Goal: Book appointment/travel/reservation

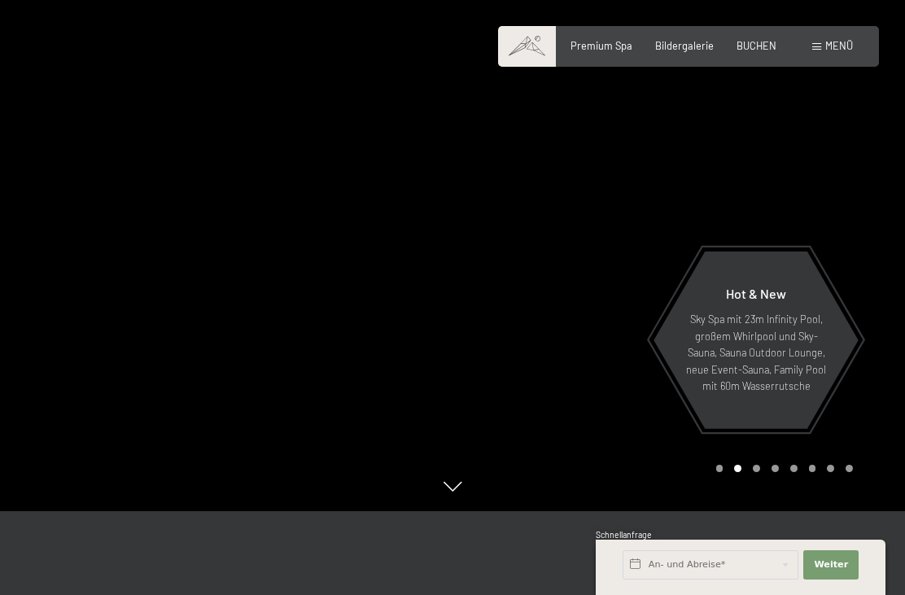
click at [755, 49] on span "BUCHEN" at bounding box center [756, 45] width 40 height 13
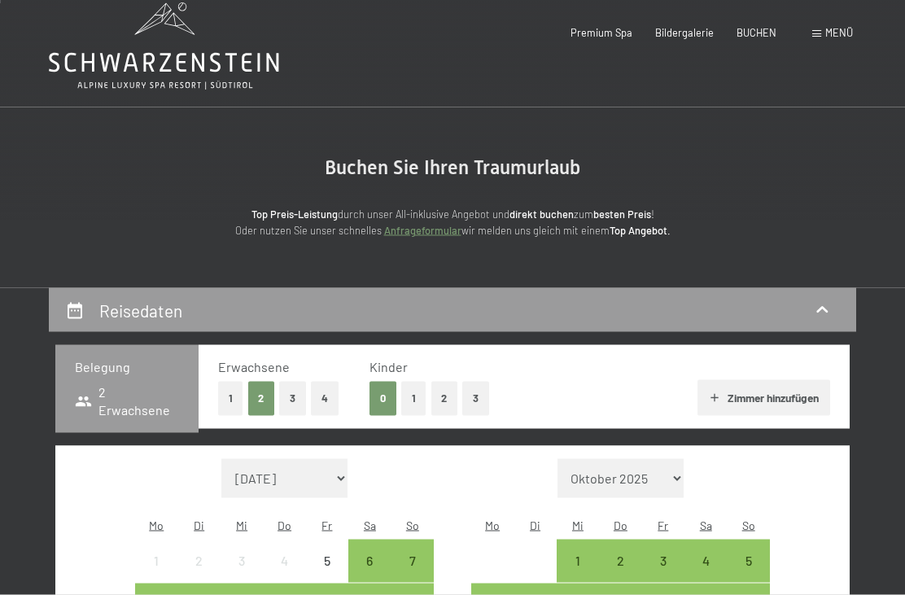
scroll to position [72, 0]
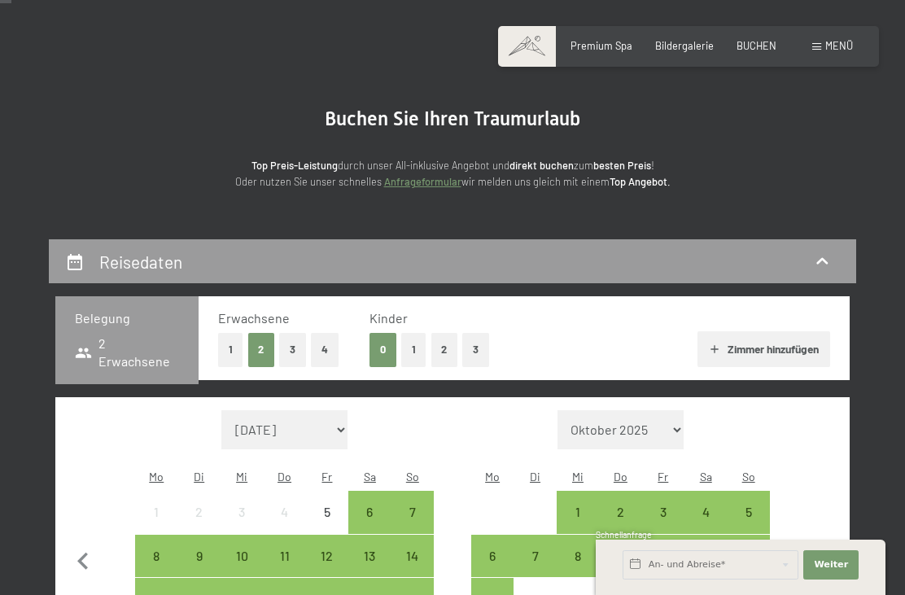
click at [408, 356] on button "1" at bounding box center [413, 349] width 25 height 33
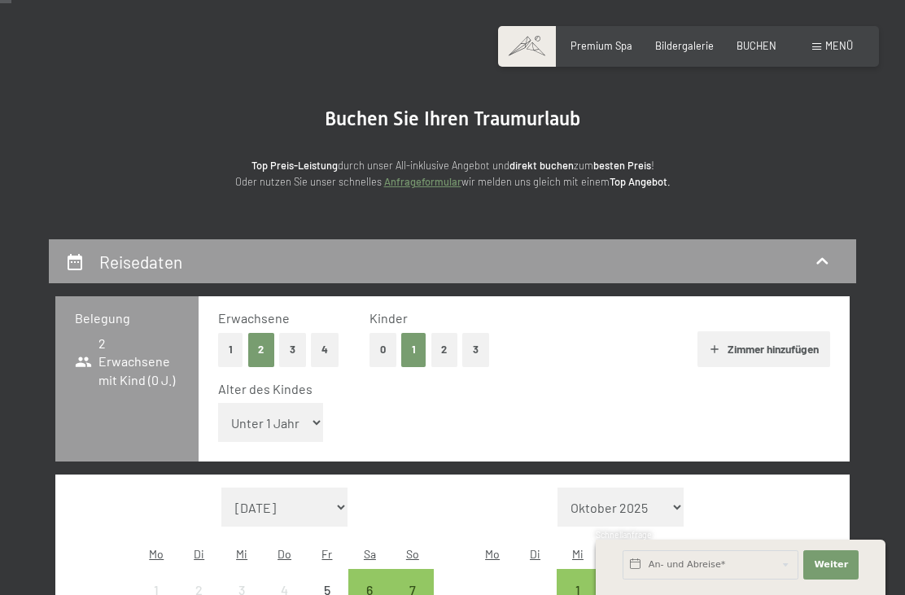
click at [302, 413] on select "Unter 1 Jahr 1 Jahr 2 Jahre 3 Jahre 4 Jahre 5 Jahre 6 Jahre 7 Jahre 8 Jahre 9 J…" at bounding box center [271, 422] width 106 height 39
select select "12"
click at [335, 487] on select "[DATE] [DATE] [DATE] [DATE] [DATE] [DATE] [PERSON_NAME][DATE] [DATE] [DATE] [DA…" at bounding box center [284, 506] width 127 height 39
select select "[DATE]"
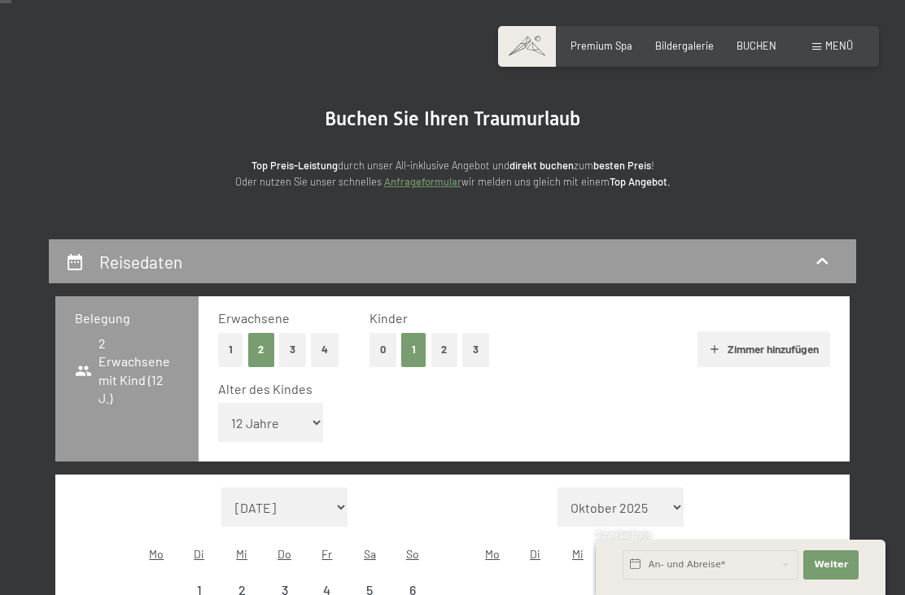
select select "[DATE]"
select select "2026-10-01"
click at [332, 487] on select "September 2025 Oktober 2025 November 2025 Dezember 2025 Januar 2026 Februar 202…" at bounding box center [284, 506] width 127 height 39
select select "2026-08-01"
select select "2026-09-01"
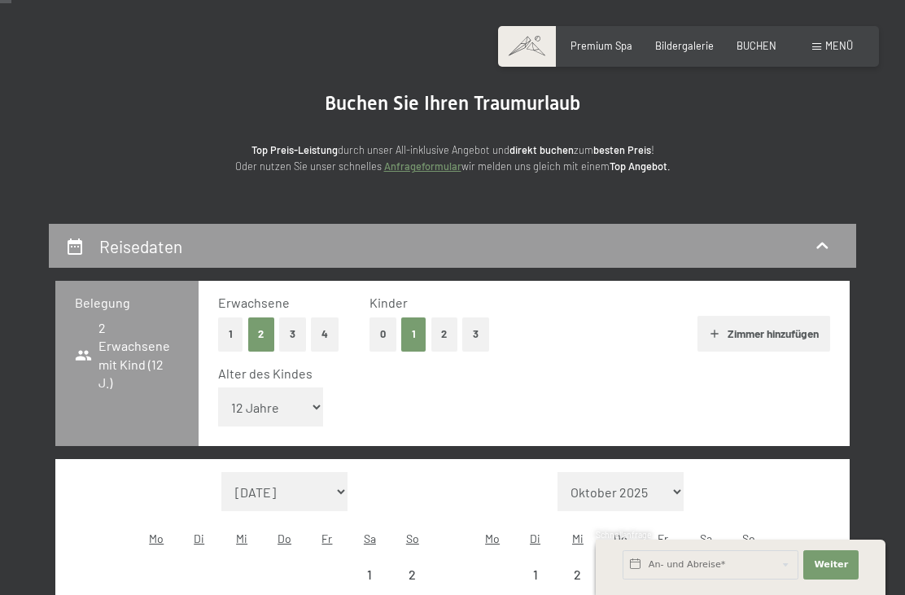
select select "2026-08-01"
select select "2026-09-01"
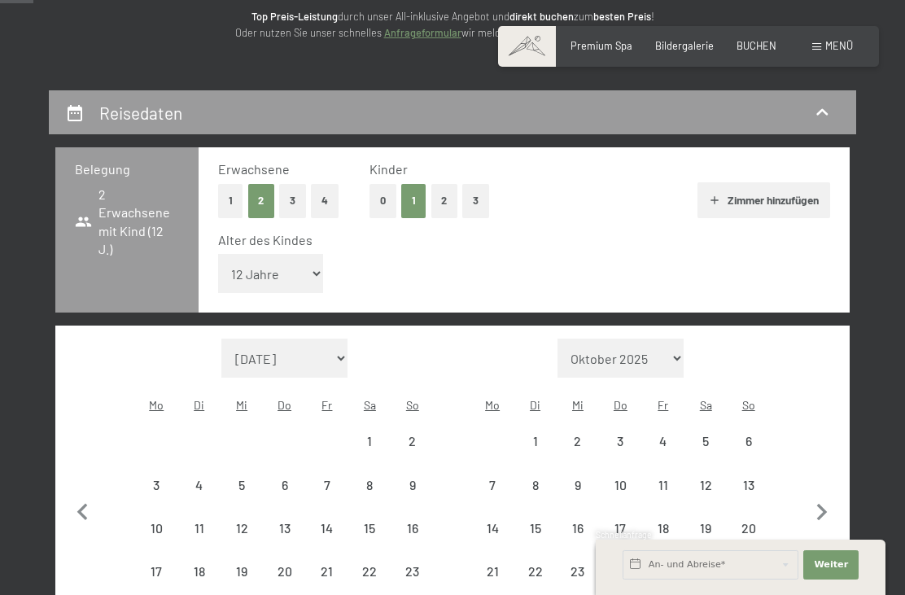
scroll to position [230, 0]
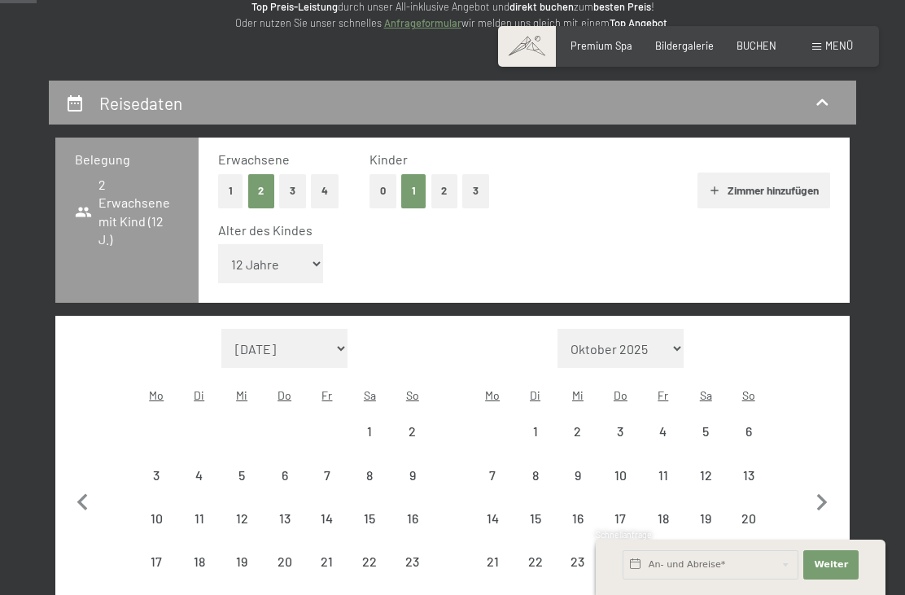
select select "2026-08-01"
select select "2026-09-01"
click at [754, 425] on div "6" at bounding box center [747, 444] width 39 height 39
select select "2026-08-01"
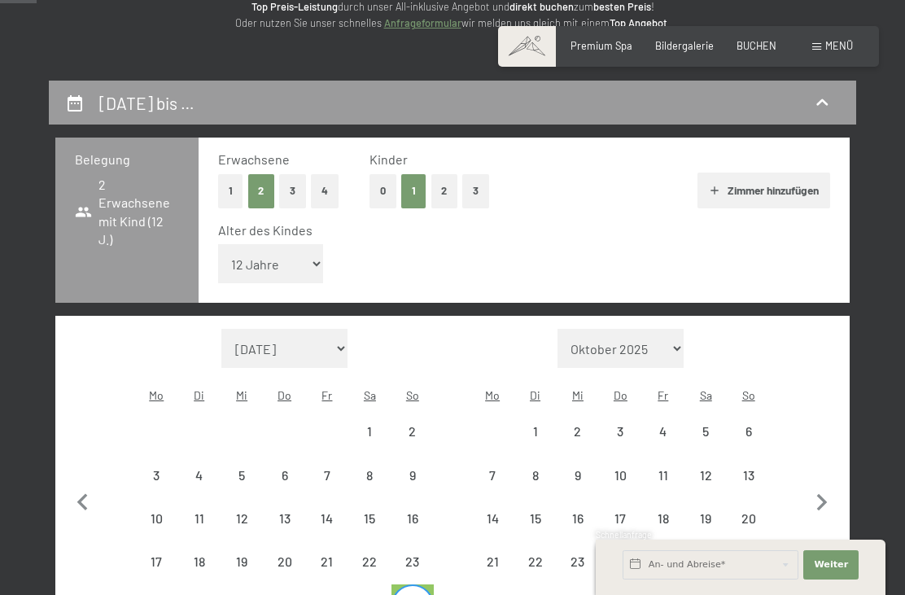
select select "2026-09-01"
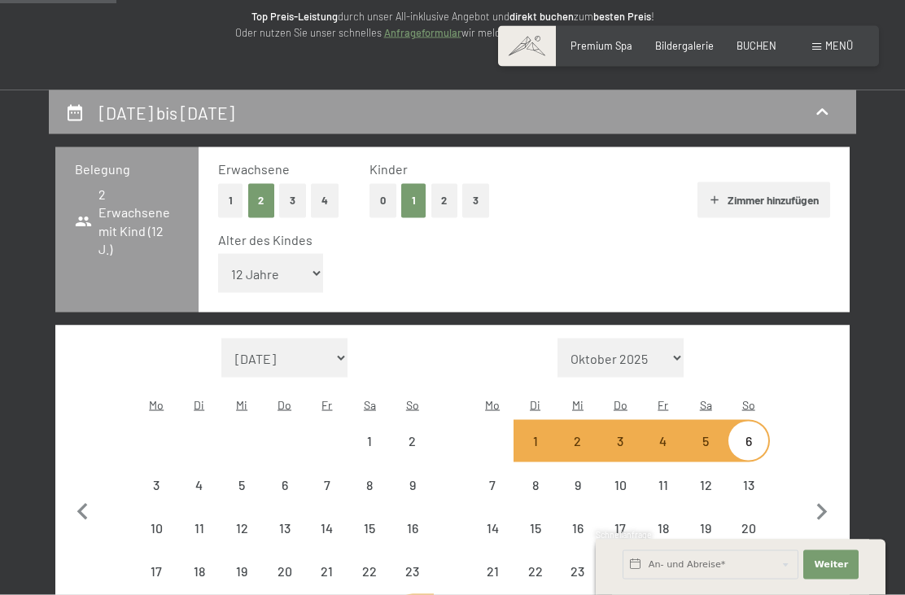
scroll to position [219, 0]
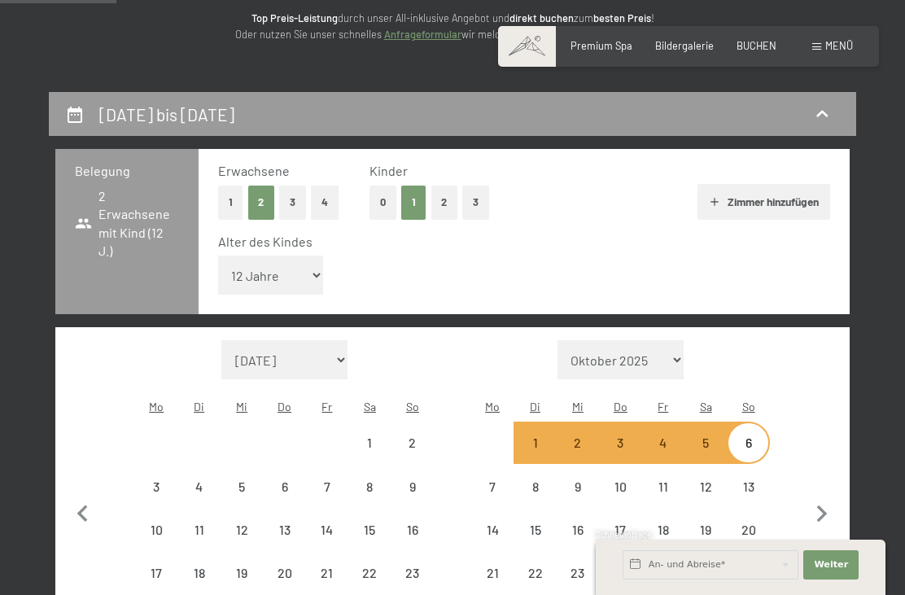
click at [334, 340] on select "September 2025 Oktober 2025 November 2025 Dezember 2025 Januar 2026 Februar 202…" at bounding box center [284, 359] width 127 height 39
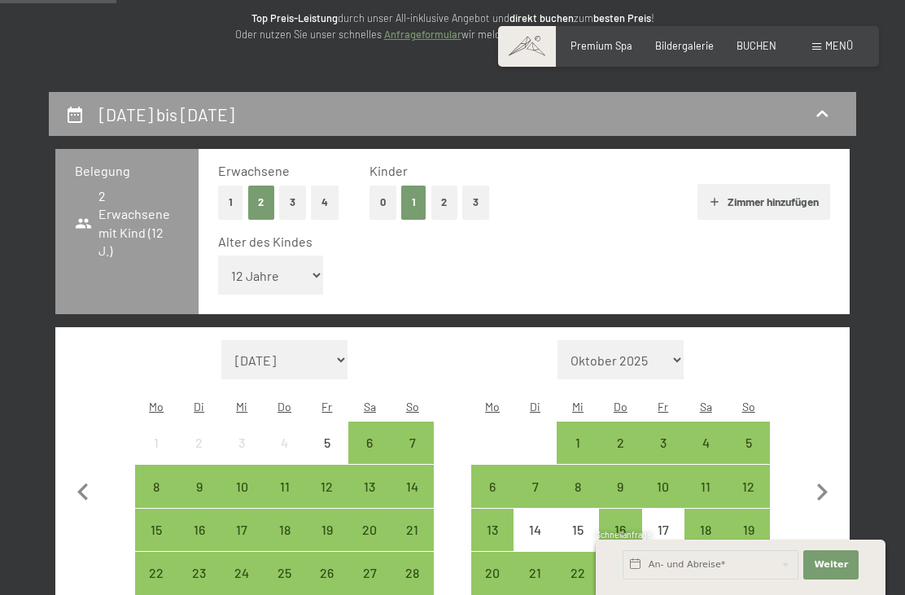
click at [417, 436] on div "7" at bounding box center [412, 455] width 39 height 39
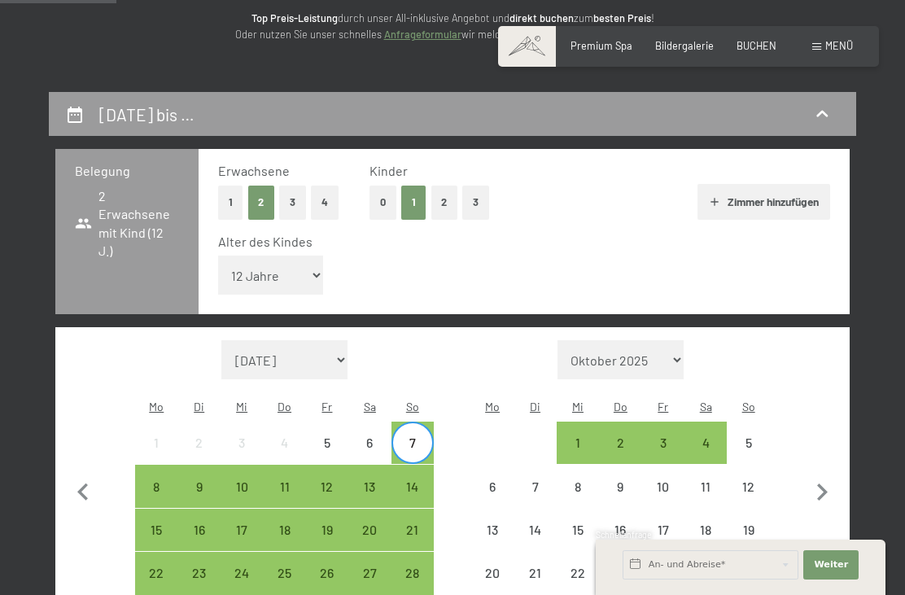
click at [418, 480] on div "14" at bounding box center [412, 499] width 39 height 39
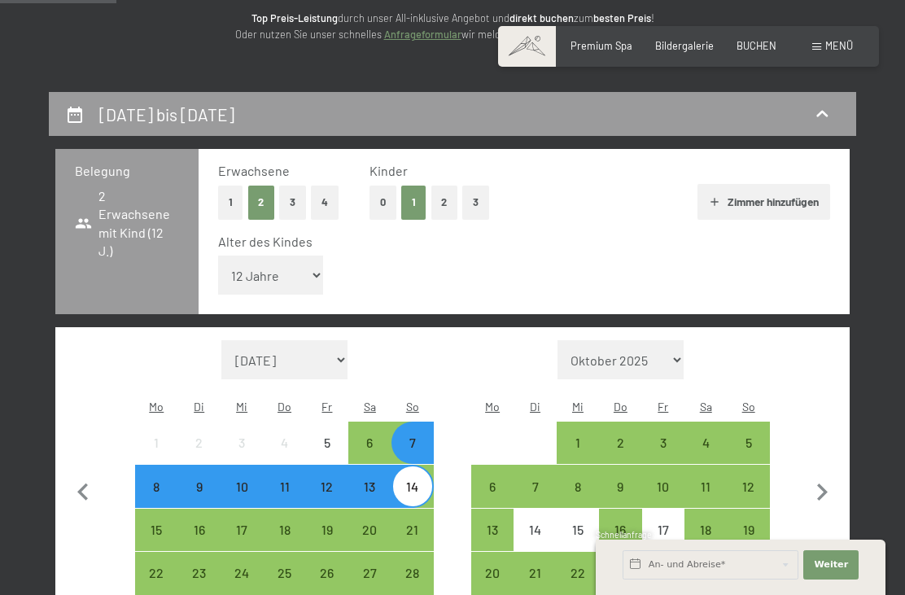
click at [299, 265] on select "Unter 1 Jahr 1 Jahr 2 Jahre 3 Jahre 4 Jahre 5 Jahre 6 Jahre 7 Jahre 8 Jahre 9 J…" at bounding box center [271, 274] width 106 height 39
select select "11"
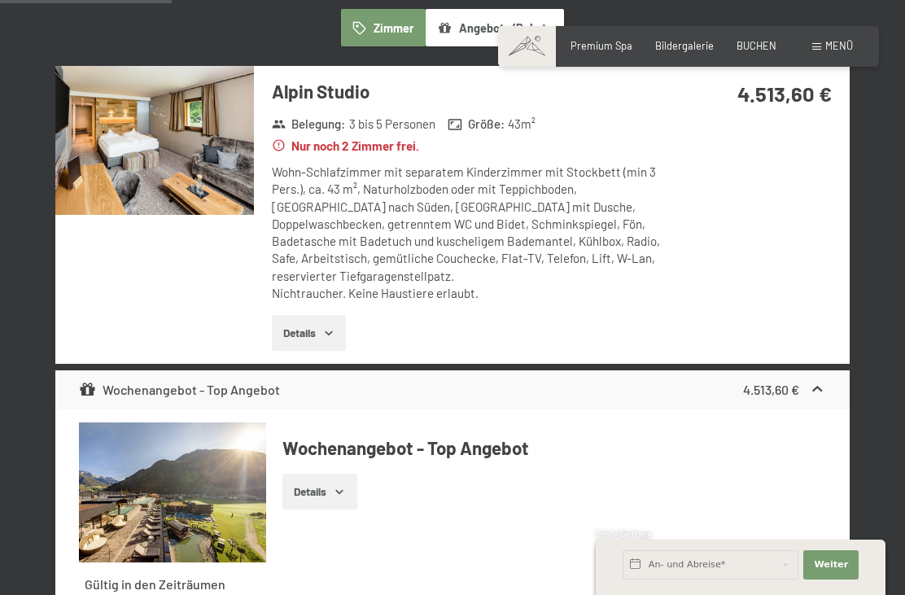
scroll to position [1011, 0]
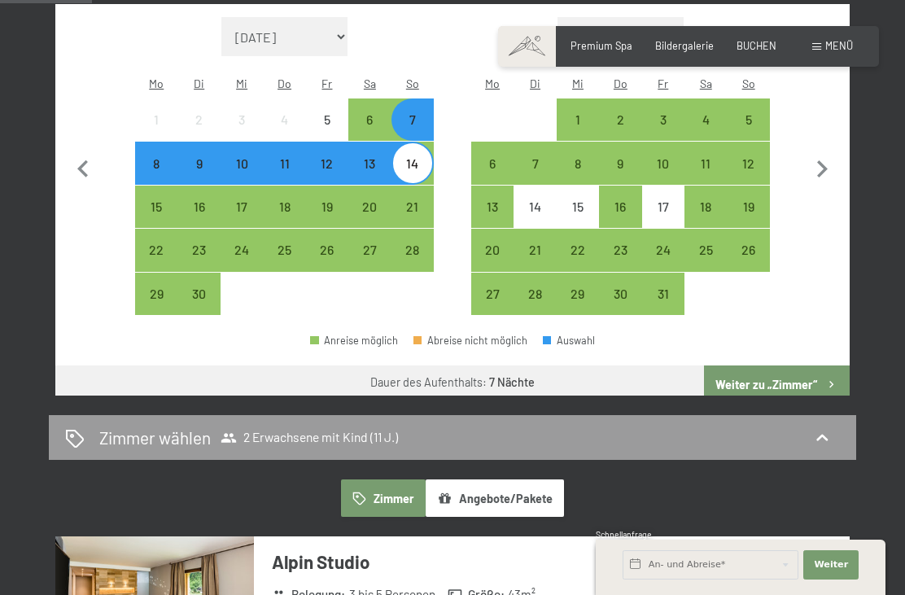
scroll to position [541, 0]
